Goal: Information Seeking & Learning: Learn about a topic

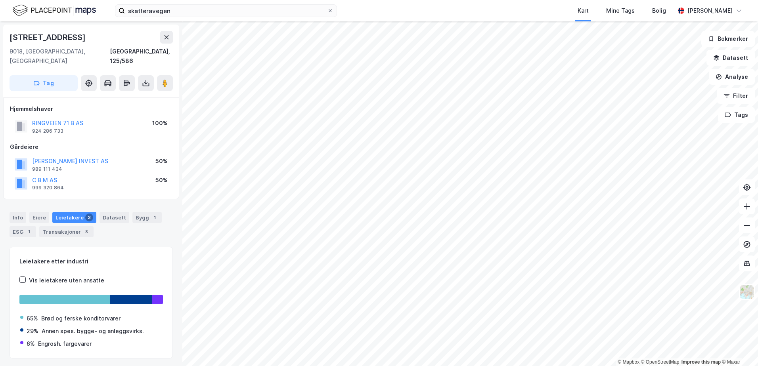
scroll to position [0, 0]
click at [428, 0] on html "skattøravegen Kart Mine Tags Bolig [PERSON_NAME] © Mapbox © OpenStreetMap Impro…" at bounding box center [379, 183] width 758 height 366
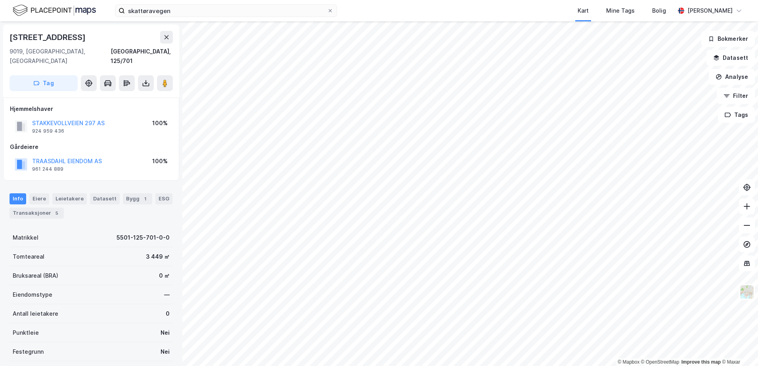
scroll to position [0, 0]
click at [285, 366] on html "skattøravegen Kart Mine Tags Bolig [PERSON_NAME] © Mapbox © OpenStreetMap Impro…" at bounding box center [379, 183] width 758 height 366
